Goal: Task Accomplishment & Management: Manage account settings

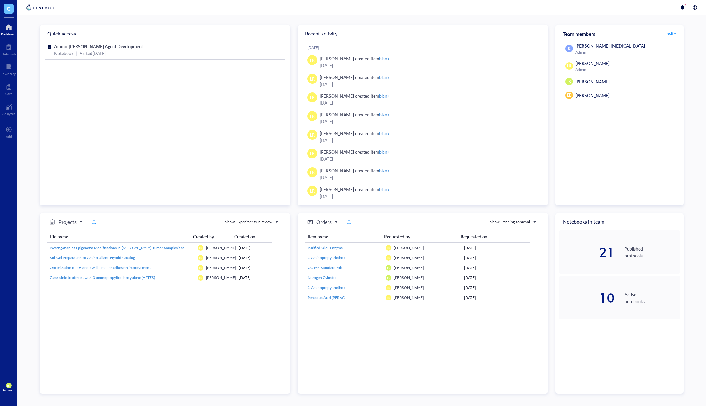
click at [10, 383] on span "IK" at bounding box center [8, 385] width 3 height 4
click at [40, 367] on link "Account settings" at bounding box center [44, 364] width 41 height 11
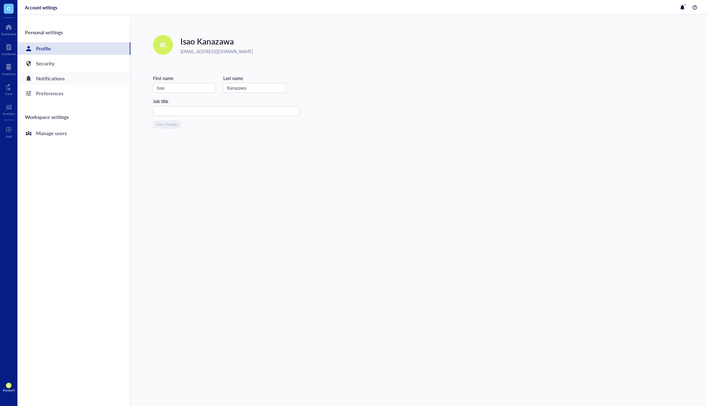
click at [67, 76] on div "Notifications" at bounding box center [73, 78] width 113 height 12
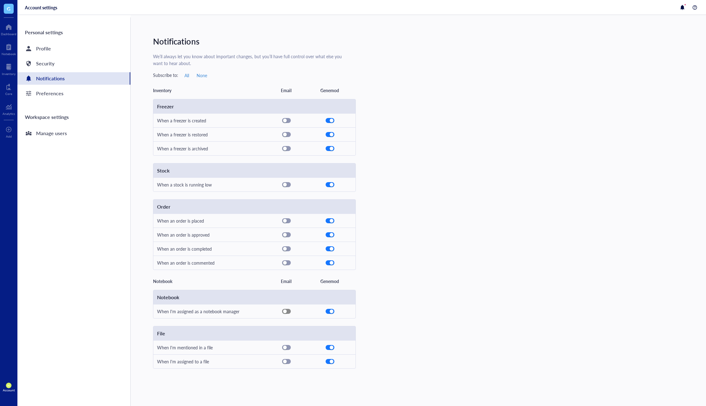
click at [287, 310] on span "button" at bounding box center [287, 311] width 8 height 4
click at [286, 363] on div "button" at bounding box center [285, 362] width 4 height 4
click at [287, 378] on div "Notifications We’ll always let you know about important changes, but you’ll hav…" at bounding box center [429, 210] width 553 height 391
click at [12, 29] on div at bounding box center [9, 27] width 16 height 10
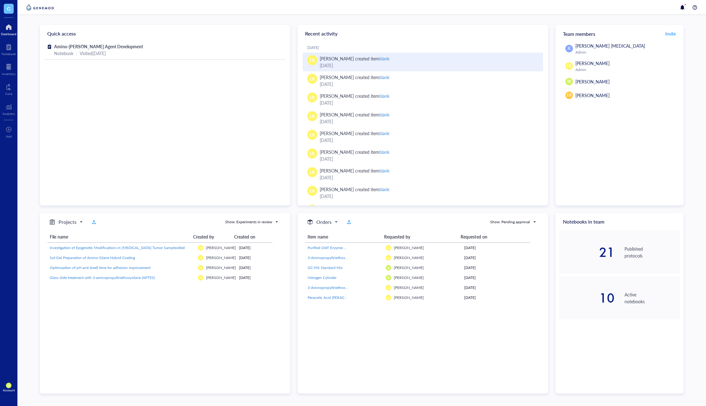
click at [509, 54] on div "LR [PERSON_NAME] created item blank [DATE]" at bounding box center [423, 62] width 241 height 19
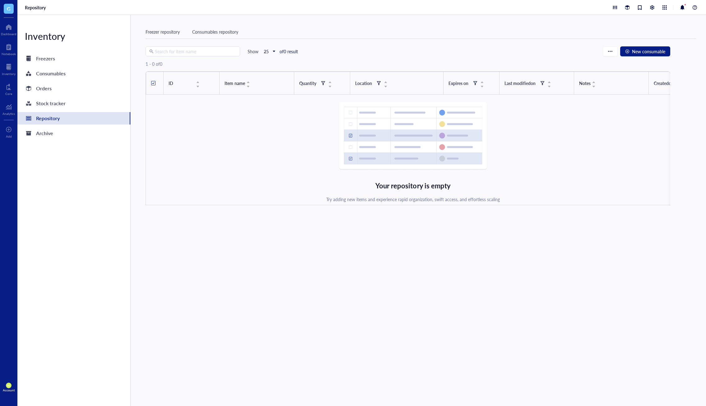
click at [8, 389] on div "Account" at bounding box center [9, 390] width 12 height 4
click at [29, 371] on link "Account settings" at bounding box center [41, 366] width 41 height 11
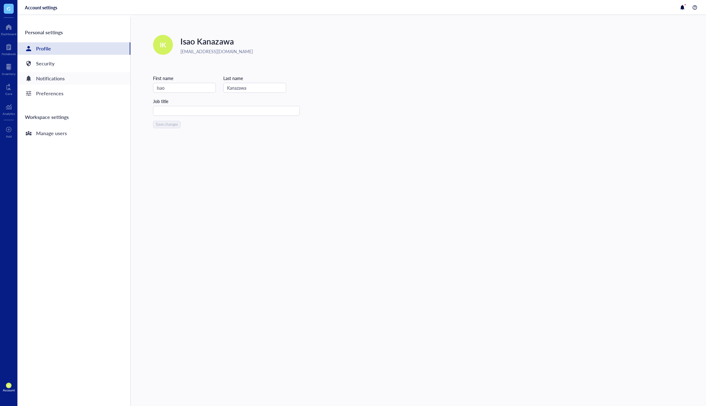
click at [63, 81] on div "Notifications" at bounding box center [50, 78] width 29 height 9
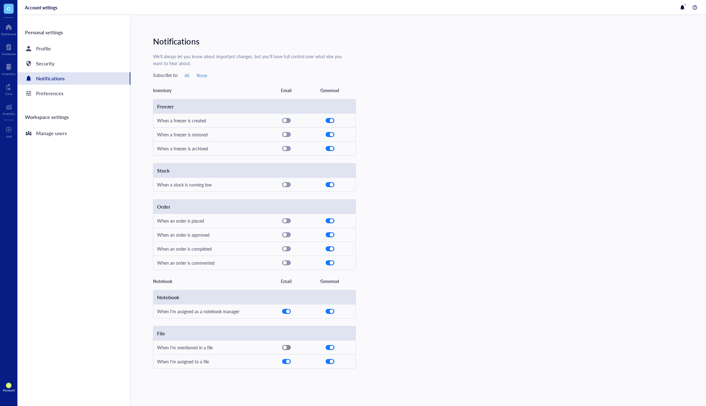
click at [283, 347] on div "button" at bounding box center [285, 348] width 4 height 4
click at [414, 314] on div "Notebook When I'm assigned as a notebook manager File When I'm mentioned in a f…" at bounding box center [422, 329] width 538 height 79
click at [621, 214] on div "Freezer When a freezer is created When a freezer is restored When a freezer is …" at bounding box center [422, 184] width 538 height 171
click at [9, 65] on div at bounding box center [9, 67] width 14 height 10
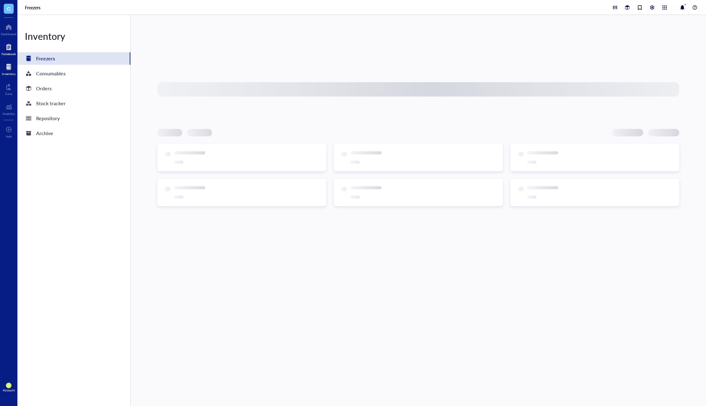
click at [8, 47] on div at bounding box center [9, 47] width 14 height 10
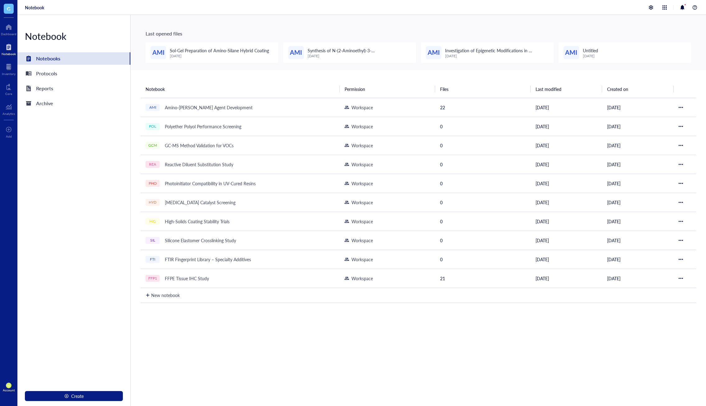
click at [617, 341] on div "Notebook Permission Files Last modified Created on AMI Amino-Silane Coupling Ag…" at bounding box center [419, 265] width 576 height 391
